Goal: Information Seeking & Learning: Learn about a topic

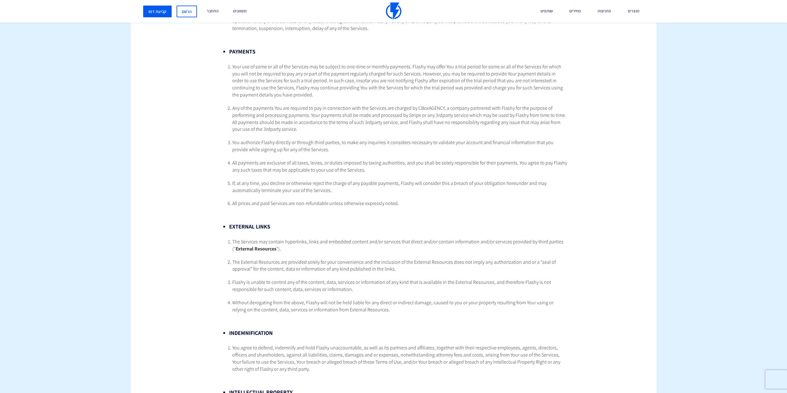
scroll to position [1577, 0]
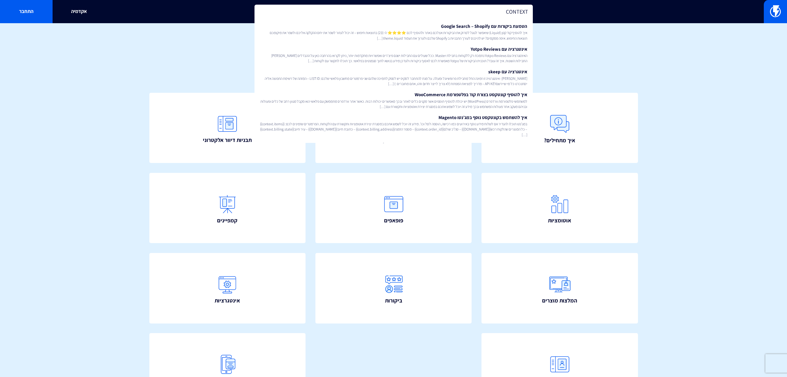
click at [485, 11] on input "CONTEXT" at bounding box center [393, 12] width 278 height 14
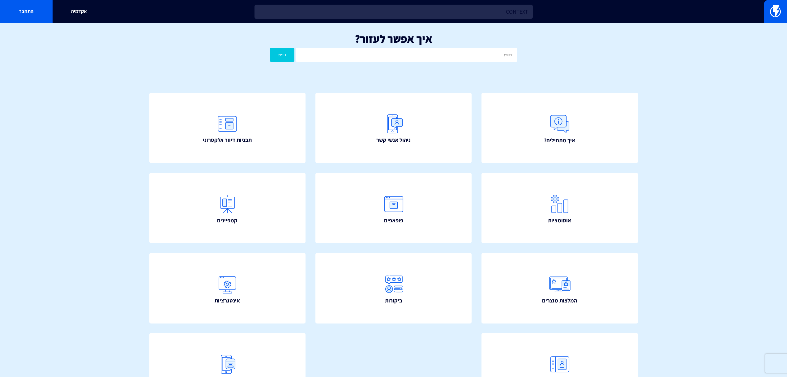
click at [485, 11] on input "CONTEXT" at bounding box center [393, 12] width 278 height 14
type input "CONTEXT"
